Goal: Check status

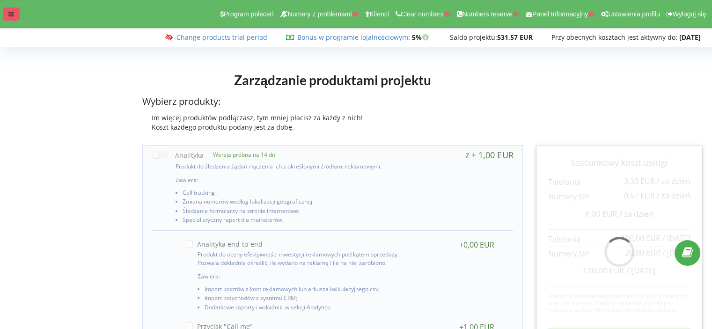
click at [9, 17] on icon at bounding box center [11, 14] width 6 height 7
